Goal: Communication & Community: Connect with others

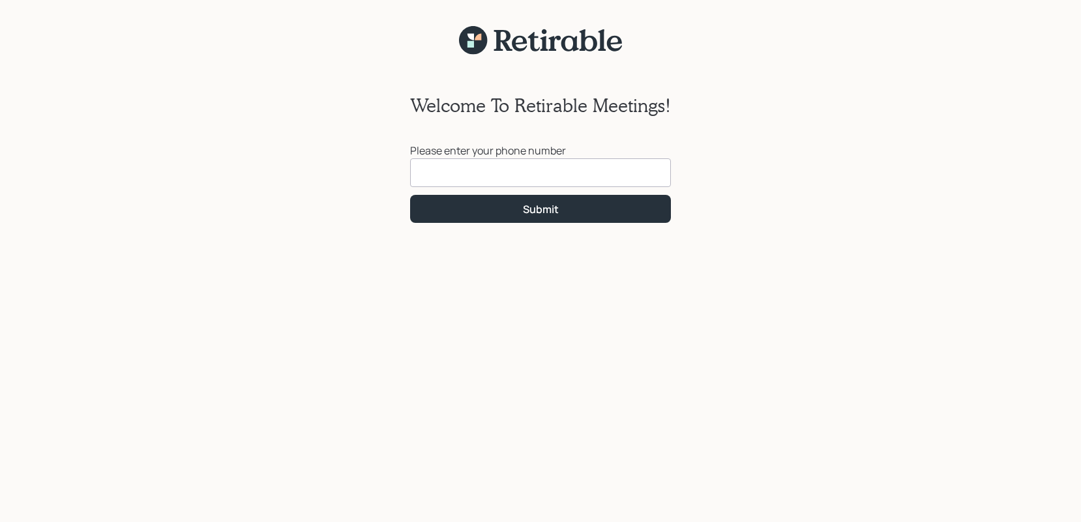
click at [451, 166] on input at bounding box center [540, 172] width 261 height 29
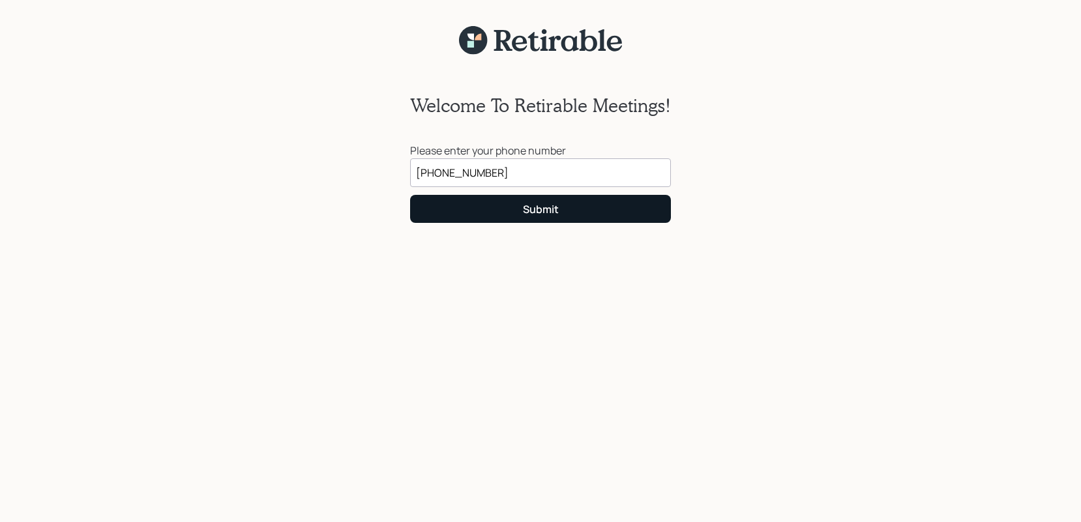
type input "[PHONE_NUMBER]"
click at [532, 210] on div "Submit" at bounding box center [541, 209] width 36 height 14
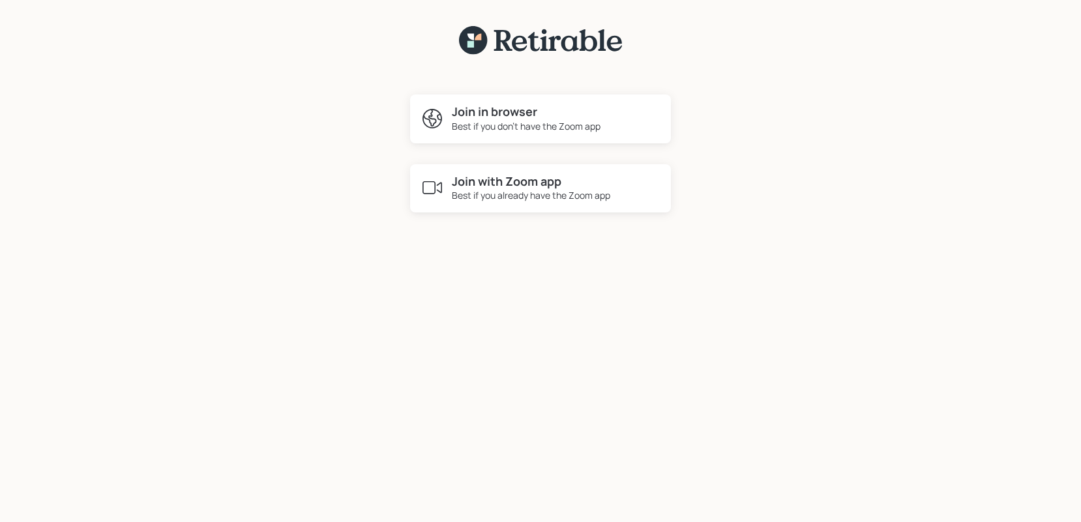
click at [508, 118] on h4 "Join in browser" at bounding box center [526, 112] width 149 height 14
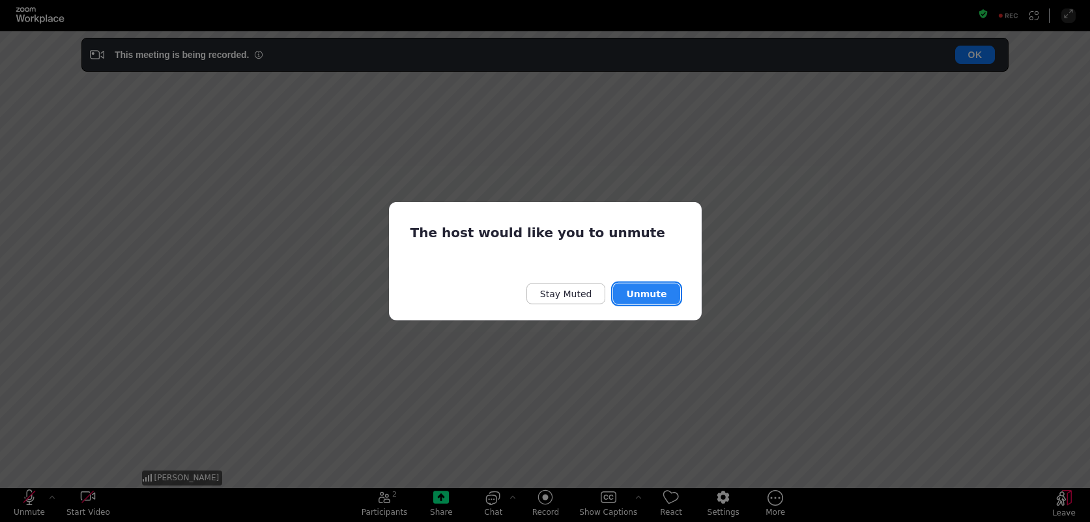
click at [661, 295] on button "Unmute" at bounding box center [646, 294] width 66 height 21
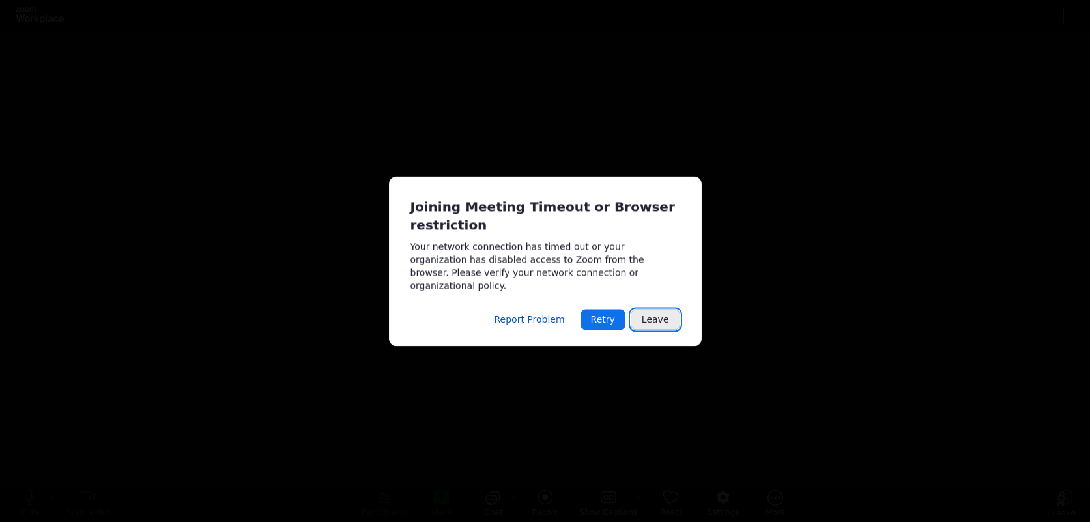
click at [655, 310] on button "Leave" at bounding box center [656, 319] width 50 height 21
